Goal: Transaction & Acquisition: Purchase product/service

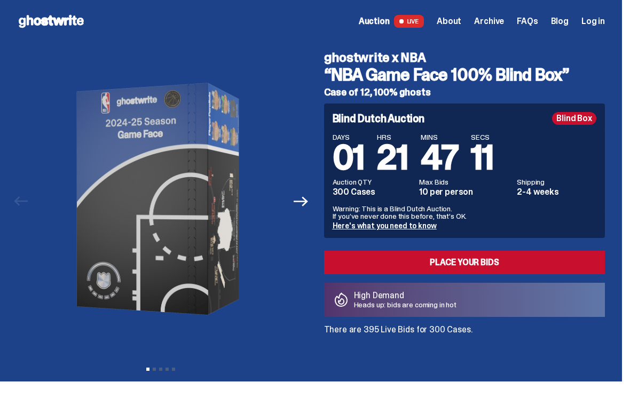
click at [384, 225] on link "Here's what you need to know" at bounding box center [385, 226] width 104 height 10
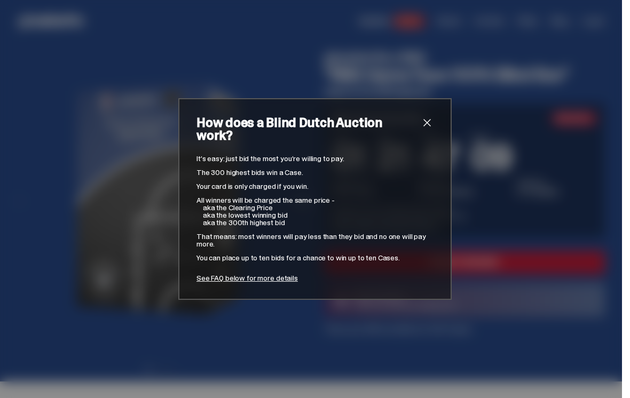
click at [276, 273] on link "See FAQ below for more details" at bounding box center [247, 278] width 101 height 10
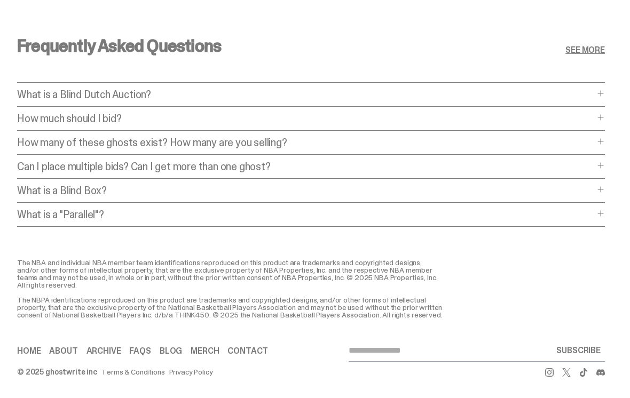
click at [595, 161] on p "Can I place multiple bids? Can I get more than one ghost?" at bounding box center [305, 166] width 577 height 11
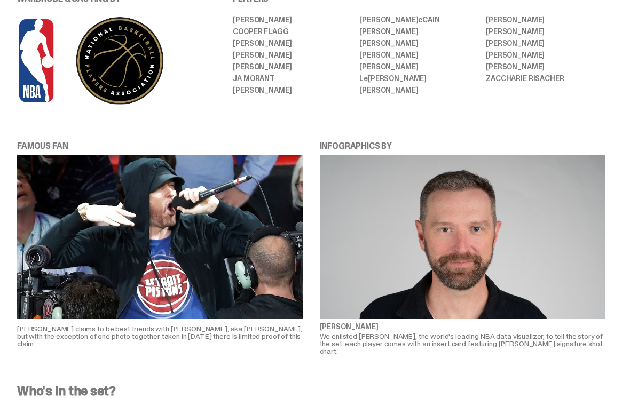
scroll to position [0, 0]
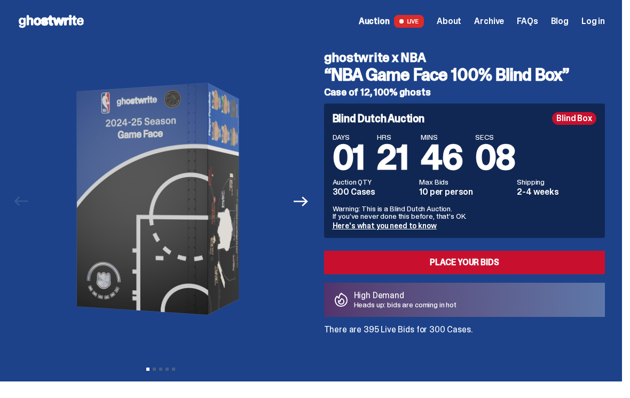
click at [502, 19] on span "Archive" at bounding box center [489, 21] width 30 height 9
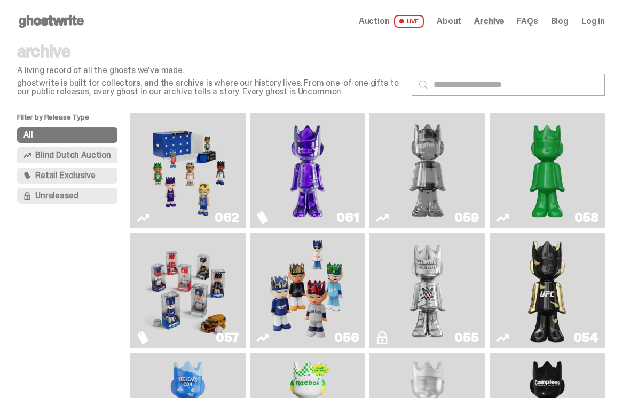
click at [203, 191] on img "Game Face (2025)" at bounding box center [187, 171] width 85 height 107
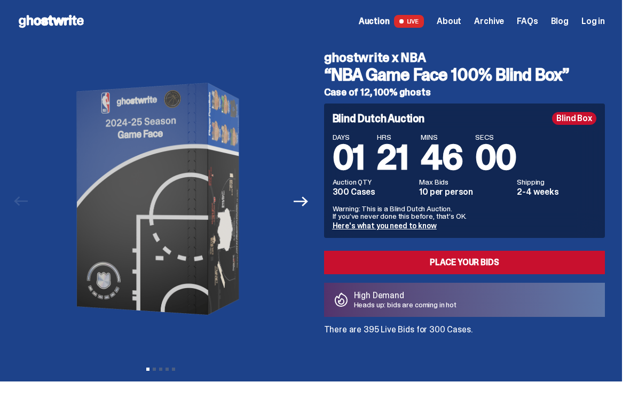
click at [503, 17] on span "Archive" at bounding box center [489, 21] width 30 height 9
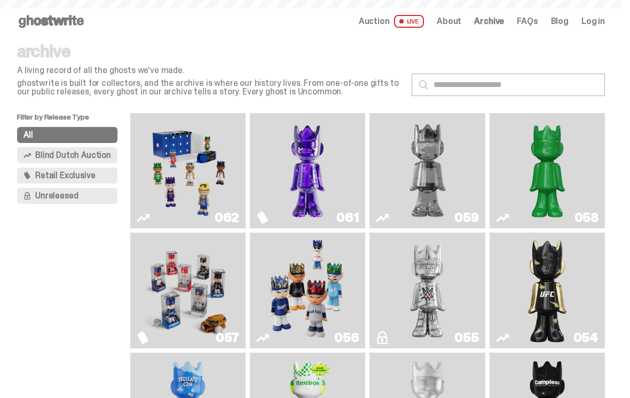
click at [500, 21] on span "Archive" at bounding box center [489, 21] width 30 height 9
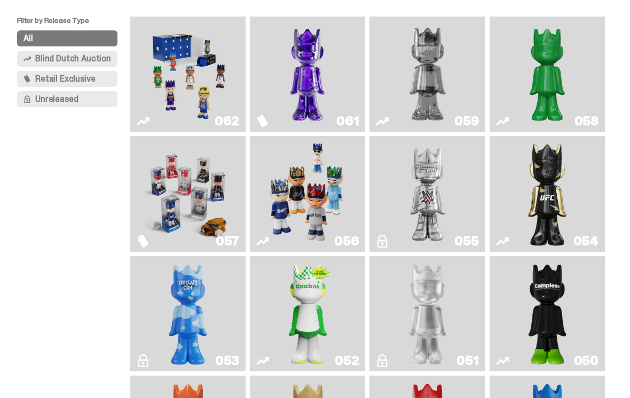
scroll to position [98, 0]
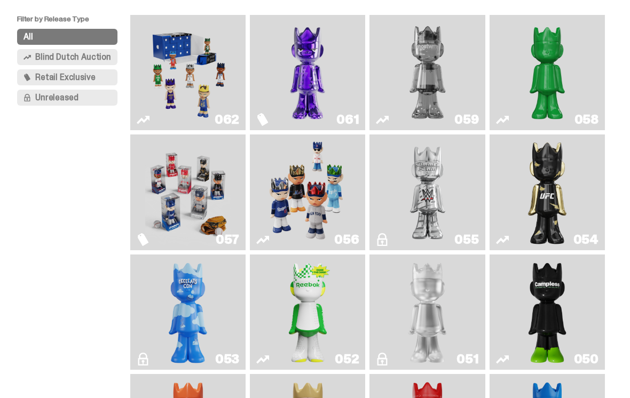
click at [322, 213] on img "Game Face (2025)" at bounding box center [307, 192] width 85 height 107
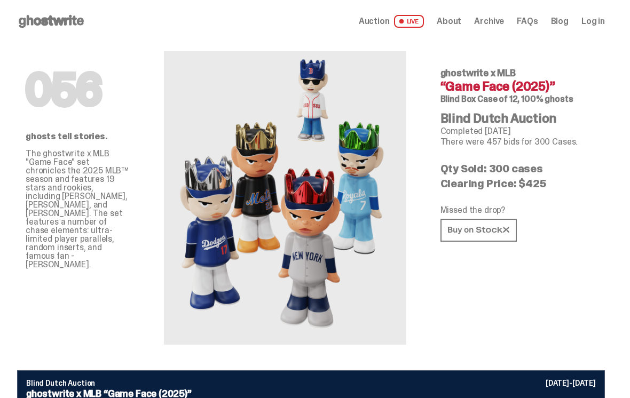
click at [500, 23] on span "Archive" at bounding box center [489, 21] width 30 height 9
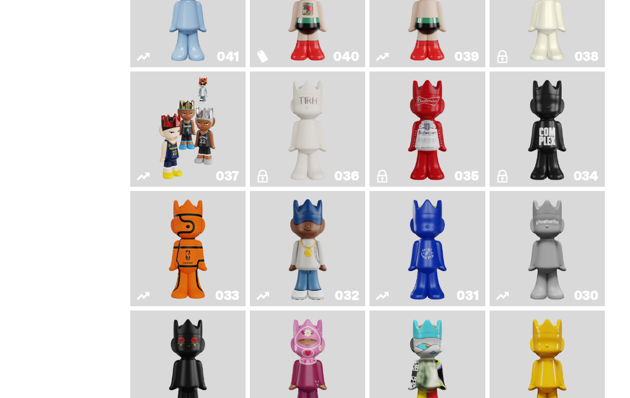
scroll to position [761, 0]
click at [214, 182] on img "Game Face (2024)" at bounding box center [188, 128] width 60 height 107
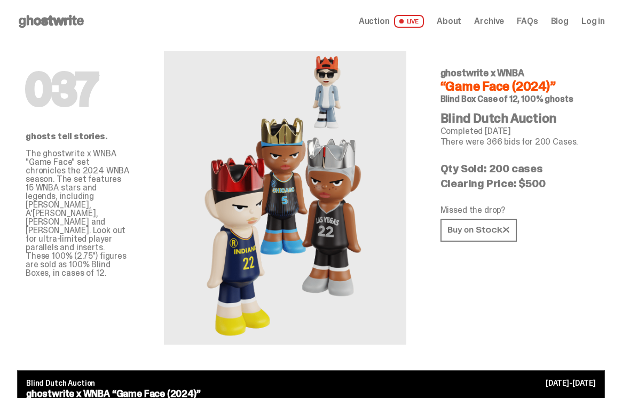
click at [603, 17] on span "Log in" at bounding box center [594, 21] width 24 height 9
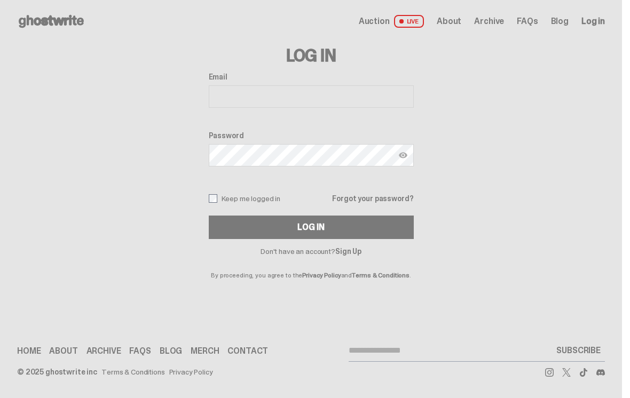
click at [269, 101] on input "Email" at bounding box center [311, 96] width 205 height 22
type input "**********"
click at [333, 229] on button "Log In" at bounding box center [311, 228] width 205 height 24
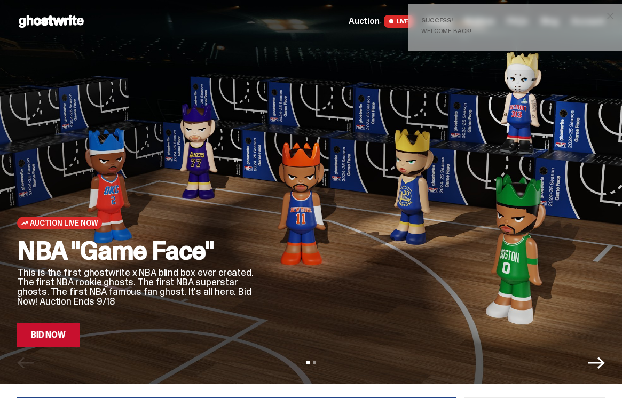
click at [48, 336] on link "Bid Now" at bounding box center [48, 336] width 62 height 24
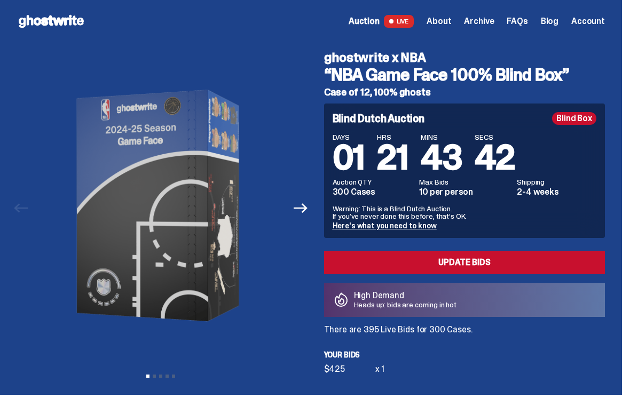
click at [414, 265] on link "Update Bids" at bounding box center [464, 263] width 281 height 24
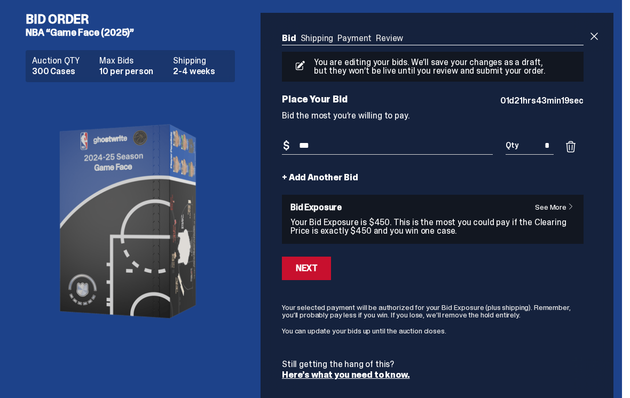
click at [599, 36] on span at bounding box center [594, 36] width 13 height 13
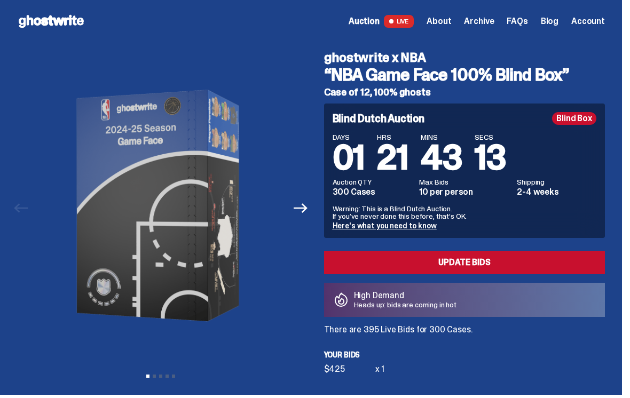
click at [395, 262] on link "Update Bids" at bounding box center [464, 263] width 281 height 24
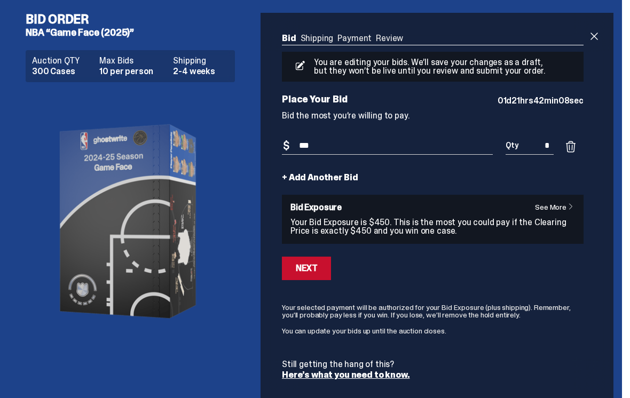
click at [593, 40] on div "Bid Shipping Payment Review Auction QTY 300 Cases Max Bids 10 per person Shippi…" at bounding box center [433, 207] width 345 height 388
click at [601, 40] on span at bounding box center [594, 36] width 13 height 13
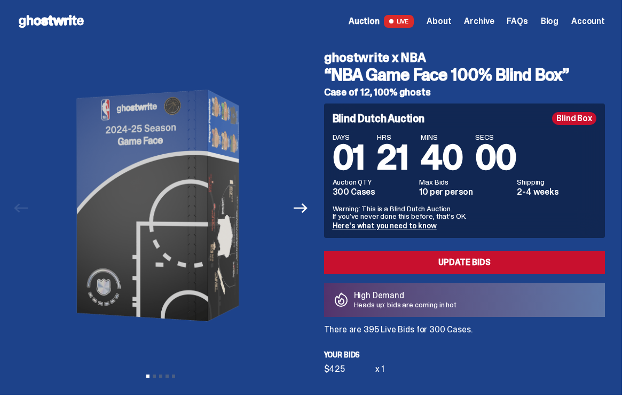
click at [596, 21] on span "Account" at bounding box center [589, 21] width 34 height 9
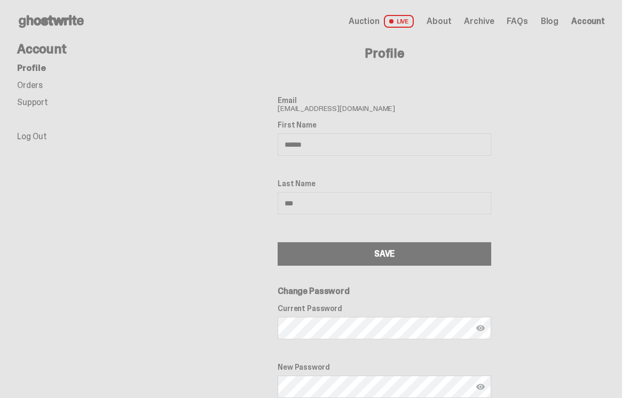
click at [376, 18] on span "Auction" at bounding box center [364, 21] width 31 height 9
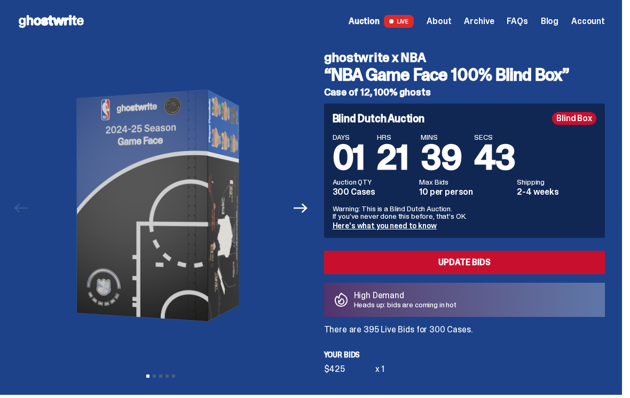
click at [505, 158] on span "43" at bounding box center [494, 158] width 41 height 44
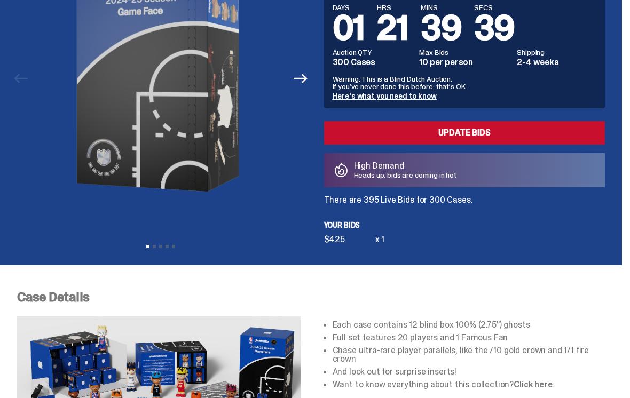
scroll to position [130, 0]
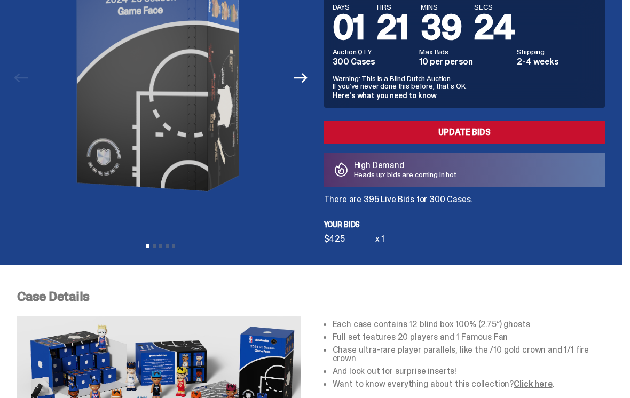
click at [512, 130] on link "Update Bids" at bounding box center [464, 133] width 281 height 24
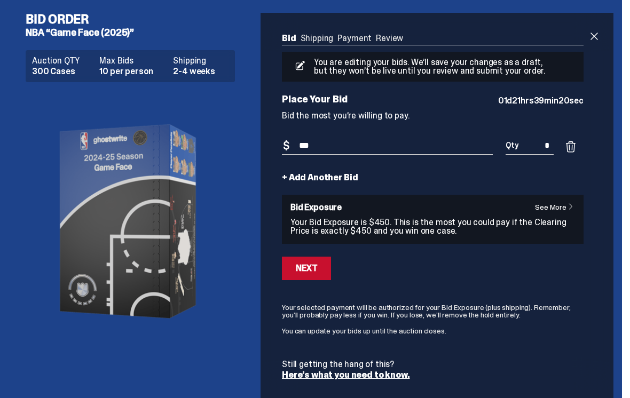
click at [319, 180] on link "+ Add Another Bid" at bounding box center [320, 178] width 76 height 9
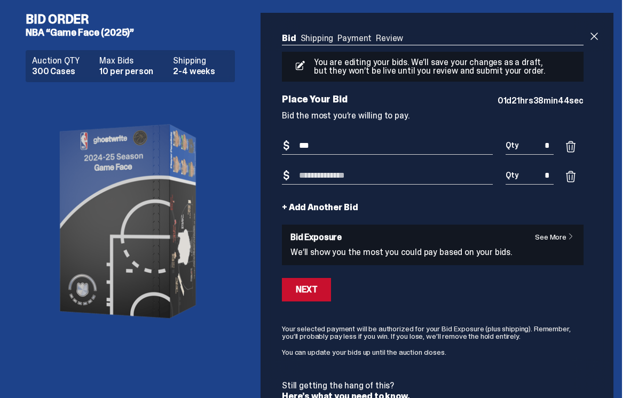
click at [600, 30] on span at bounding box center [594, 36] width 13 height 13
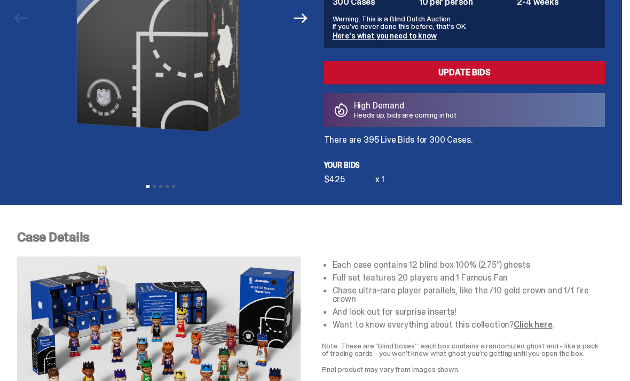
scroll to position [190, 0]
